Goal: Task Accomplishment & Management: Use online tool/utility

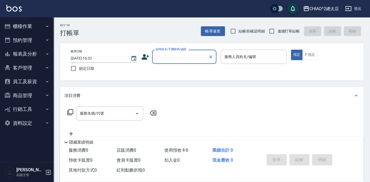
click at [171, 60] on input "顧客姓名/手機號碼/編號" at bounding box center [179, 56] width 51 height 9
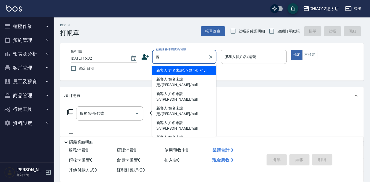
click at [187, 72] on li "新客人 姓名未設定/曾小姐/null" at bounding box center [184, 70] width 64 height 9
type input "新客人 姓名未設定/曾小姐/null"
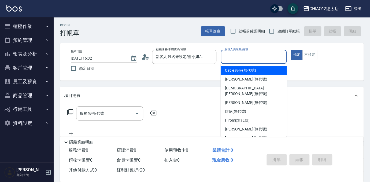
click at [256, 53] on input "服務人員姓名/編號" at bounding box center [253, 56] width 61 height 9
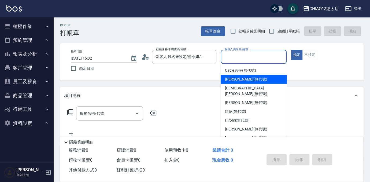
click at [249, 83] on div "[PERSON_NAME] (無代號)" at bounding box center [254, 79] width 66 height 9
type input "[PERSON_NAME](無代號)"
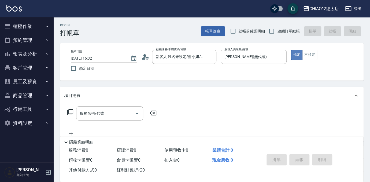
click at [299, 59] on button "指定" at bounding box center [297, 55] width 12 height 10
click at [311, 53] on button "不指定" at bounding box center [309, 55] width 15 height 10
drag, startPoint x: 112, startPoint y: 110, endPoint x: 100, endPoint y: 109, distance: 11.9
click at [111, 110] on input "服務名稱/代號" at bounding box center [106, 113] width 54 height 9
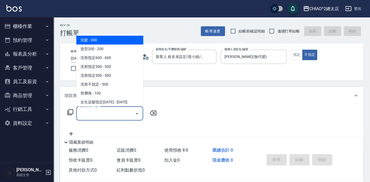
click at [120, 38] on span "洗髮 - 300" at bounding box center [109, 40] width 67 height 9
type input "洗髮(103103)"
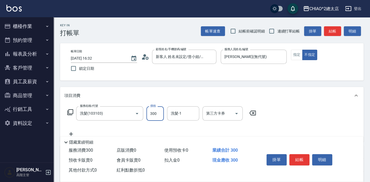
click at [157, 110] on input "300" at bounding box center [154, 113] width 17 height 14
type input "500"
click at [299, 161] on button "結帳" at bounding box center [299, 159] width 20 height 11
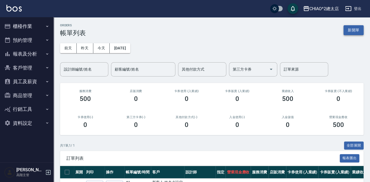
click at [352, 27] on button "新開單" at bounding box center [353, 30] width 20 height 10
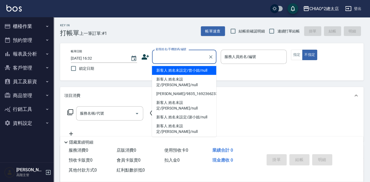
click at [178, 59] on input "顧客姓名/手機號碼/編號" at bounding box center [179, 56] width 51 height 9
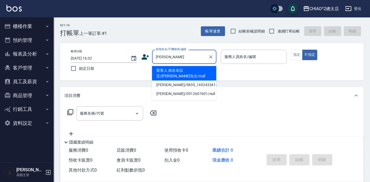
type input "新客人 姓名未設定/[PERSON_NAME]先生/null"
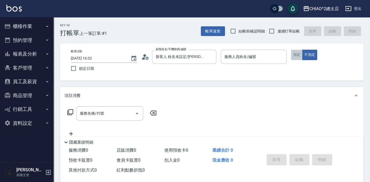
click at [295, 55] on button "指定" at bounding box center [297, 55] width 12 height 10
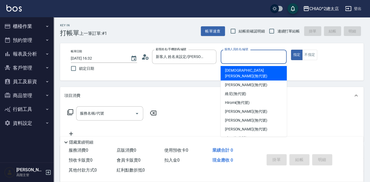
click at [262, 59] on input "服務人員姓名/編號" at bounding box center [253, 56] width 61 height 9
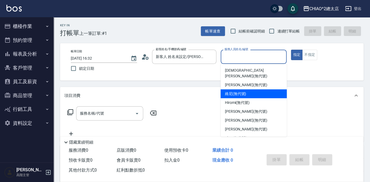
click at [258, 90] on div "維尼 (無代號)" at bounding box center [254, 93] width 66 height 9
type input "維尼(無代號)"
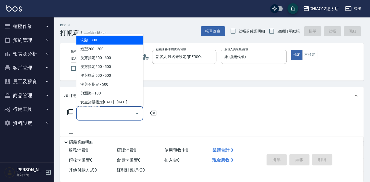
click at [92, 115] on input "服務名稱/代號" at bounding box center [106, 113] width 54 height 9
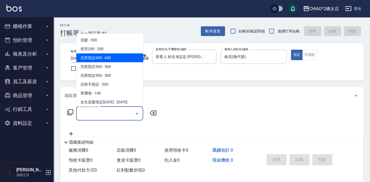
click at [109, 58] on span "洗剪指定600 - 600" at bounding box center [109, 57] width 67 height 9
type input "洗剪指定600(103107)"
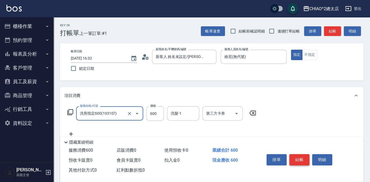
click at [298, 157] on button "結帳" at bounding box center [299, 159] width 20 height 11
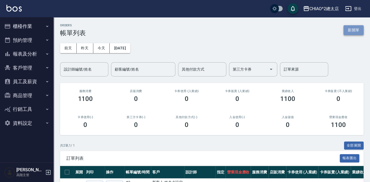
click at [354, 27] on button "新開單" at bounding box center [353, 30] width 20 height 10
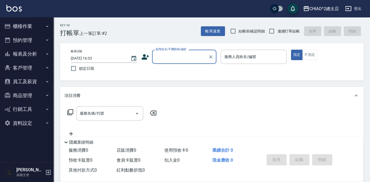
click at [180, 55] on input "顧客姓名/手機號碼/編號" at bounding box center [179, 56] width 51 height 9
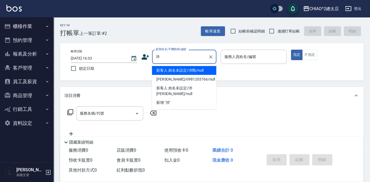
click at [205, 66] on li "新客人 姓名未設定/沛甄/null" at bounding box center [184, 70] width 64 height 9
type input "新客人 姓名未設定/沛甄/null"
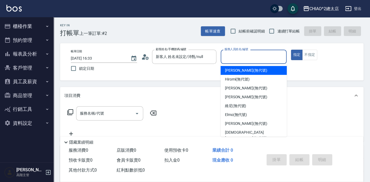
click at [271, 61] on input "服務人員姓名/編號" at bounding box center [253, 56] width 61 height 9
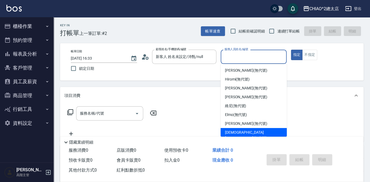
scroll to position [20, 0]
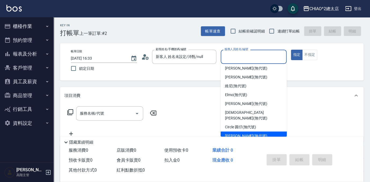
click at [244, 131] on div "[PERSON_NAME] (無代號)" at bounding box center [254, 135] width 66 height 9
type input "[PERSON_NAME](無代號)"
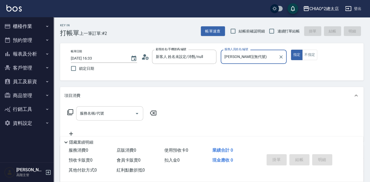
click at [88, 113] on input "服務名稱/代號" at bounding box center [106, 113] width 54 height 9
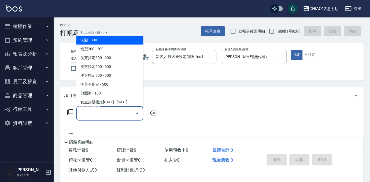
drag, startPoint x: 121, startPoint y: 40, endPoint x: 172, endPoint y: 69, distance: 57.8
click at [121, 40] on span "洗髮 - 300" at bounding box center [109, 40] width 67 height 9
type input "洗髮(103103)"
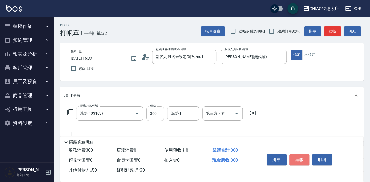
click at [301, 157] on button "結帳" at bounding box center [299, 159] width 20 height 11
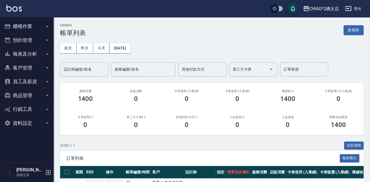
click at [352, 32] on button "新開單" at bounding box center [353, 30] width 20 height 10
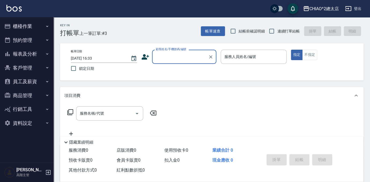
type input "a"
type input "新客人 姓名未設定/Abby/null"
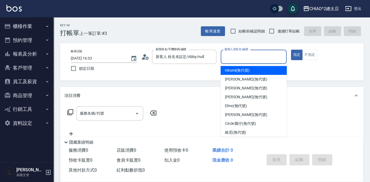
click at [252, 52] on input "服務人員姓名/編號" at bounding box center [253, 56] width 61 height 9
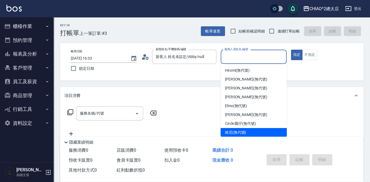
click at [261, 128] on div "維尼 (無代號)" at bounding box center [254, 132] width 66 height 9
type input "維尼(無代號)"
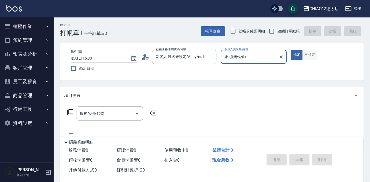
click at [304, 54] on button "不指定" at bounding box center [309, 55] width 15 height 10
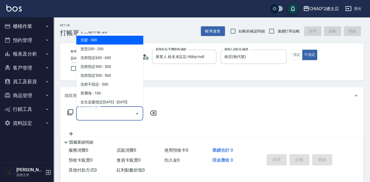
click at [122, 109] on input "服務名稱/代號" at bounding box center [106, 113] width 54 height 9
click at [113, 40] on span "洗髮 - 300" at bounding box center [109, 40] width 67 height 9
type input "洗髮(103103)"
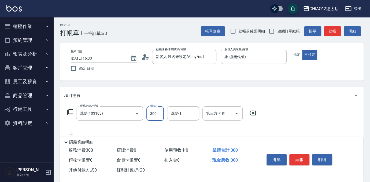
click at [159, 117] on input "300" at bounding box center [154, 113] width 17 height 14
type input "500"
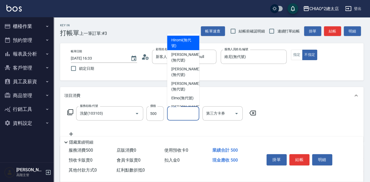
click at [191, 110] on input "洗髮-1" at bounding box center [182, 113] width 27 height 9
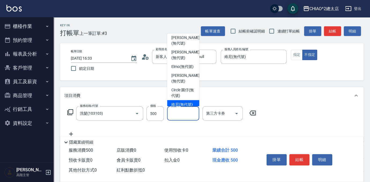
scroll to position [76, 0]
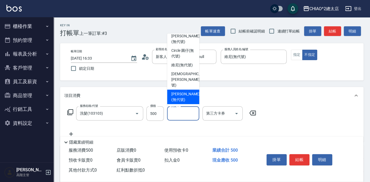
click at [182, 96] on span "[PERSON_NAME] (無代號)" at bounding box center [185, 96] width 28 height 11
type input "[PERSON_NAME](無代號)"
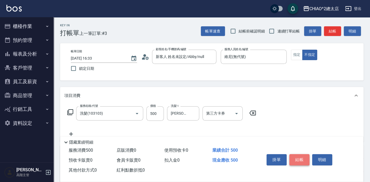
click at [302, 157] on button "結帳" at bounding box center [299, 159] width 20 height 11
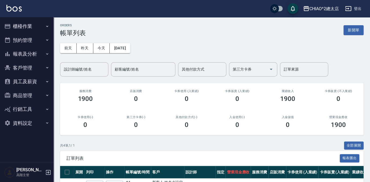
drag, startPoint x: 360, startPoint y: 28, endPoint x: 317, endPoint y: 38, distance: 44.7
click at [360, 28] on button "新開單" at bounding box center [353, 30] width 20 height 10
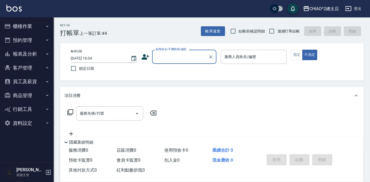
type input "m"
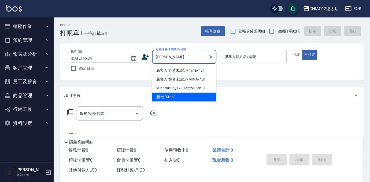
type input "新客人 姓名未設定/mina/null"
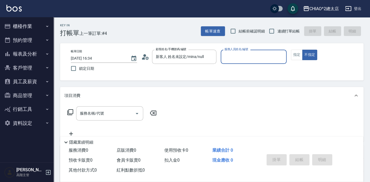
click at [240, 59] on input "服務人員姓名/編號" at bounding box center [253, 56] width 61 height 9
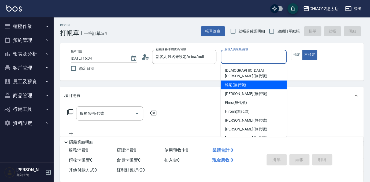
click at [251, 80] on div "維尼 (無代號)" at bounding box center [254, 84] width 66 height 9
type input "維尼(無代號)"
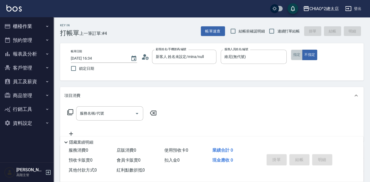
click at [296, 50] on button "指定" at bounding box center [297, 55] width 12 height 10
click at [91, 117] on input "服務名稱/代號" at bounding box center [106, 113] width 54 height 9
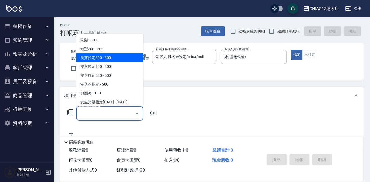
click at [104, 58] on span "洗剪指定600 - 600" at bounding box center [109, 57] width 67 height 9
type input "洗剪指定600(103107)"
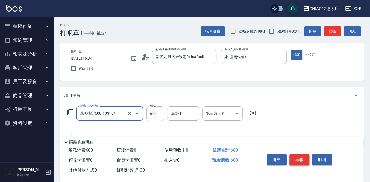
click at [302, 155] on button "結帳" at bounding box center [299, 159] width 20 height 11
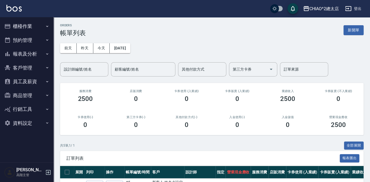
click at [37, 56] on button "報表及分析" at bounding box center [26, 54] width 49 height 14
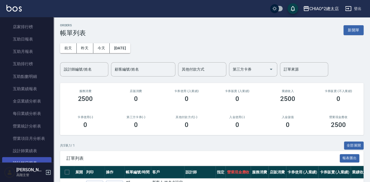
scroll to position [146, 0]
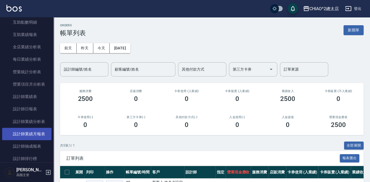
click at [42, 138] on link "設計師業績月報表" at bounding box center [26, 134] width 49 height 12
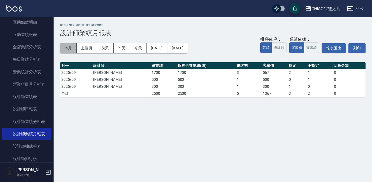
click at [63, 48] on button "本月" at bounding box center [68, 48] width 17 height 10
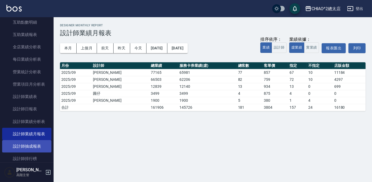
click at [35, 148] on link "設計師抽成報表" at bounding box center [26, 146] width 49 height 12
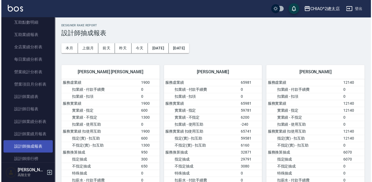
scroll to position [195, 0]
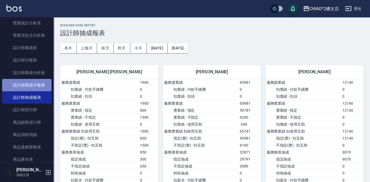
click at [31, 84] on link "設計師業績月報表" at bounding box center [26, 85] width 49 height 12
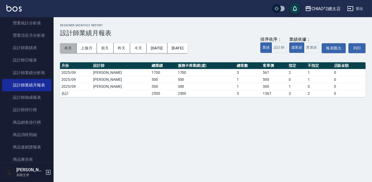
click at [67, 48] on button "本月" at bounding box center [68, 48] width 17 height 10
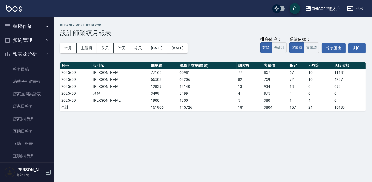
click at [34, 23] on button "櫃檯作業" at bounding box center [26, 26] width 49 height 14
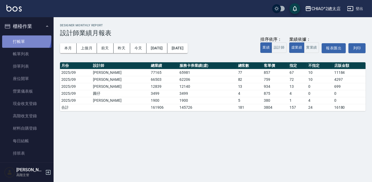
click at [19, 36] on link "打帳單" at bounding box center [26, 41] width 49 height 12
